Goal: Information Seeking & Learning: Learn about a topic

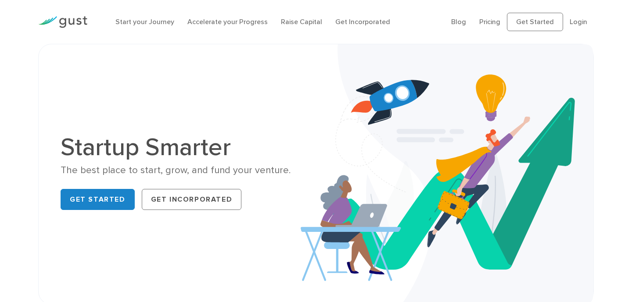
click at [297, 15] on div "Start your Journey Accelerate your Progress Raise Capital Get Incorporated" at bounding box center [277, 22] width 336 height 28
click at [297, 20] on link "Raise Capital" at bounding box center [301, 22] width 41 height 8
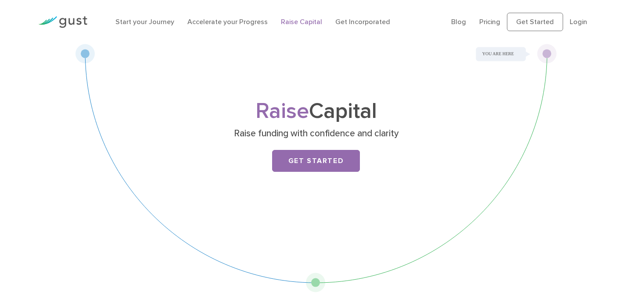
click at [497, 15] on ul "Blog FAQ Pricing Get Started Login Login" at bounding box center [522, 22] width 143 height 18
click at [498, 21] on link "Pricing" at bounding box center [489, 22] width 21 height 8
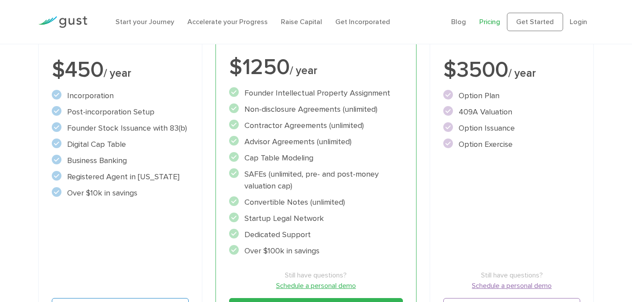
scroll to position [184, 0]
